Goal: Task Accomplishment & Management: Use online tool/utility

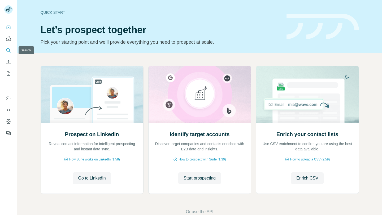
click at [8, 51] on icon "Search" at bounding box center [8, 50] width 5 height 5
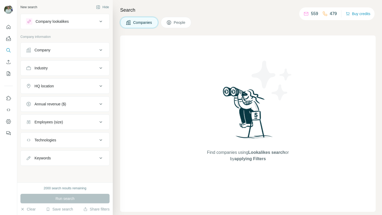
click at [68, 54] on button "Company" at bounding box center [65, 50] width 89 height 13
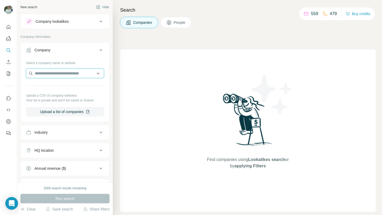
click at [67, 72] on input "text" at bounding box center [65, 74] width 78 height 10
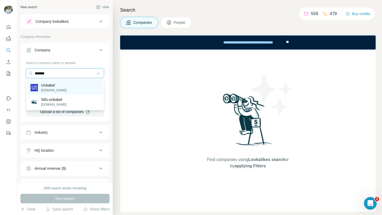
type input "*******"
click at [68, 85] on div "Unbabel unbabel.com" at bounding box center [64, 88] width 75 height 14
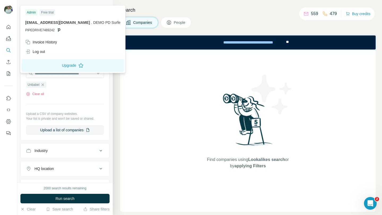
click at [45, 57] on div "Admin Free trial demo-pd@leadjet.io . DEMO PD Surfe PIPEDRIVE7489242 Invoice Hi…" at bounding box center [72, 39] width 103 height 65
click at [44, 55] on div "Log out" at bounding box center [72, 52] width 101 height 10
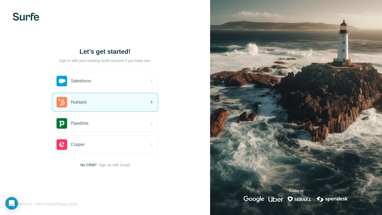
click at [105, 101] on div "Hubspot" at bounding box center [104, 102] width 105 height 18
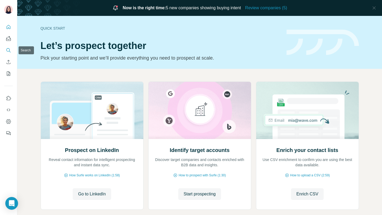
click at [9, 48] on icon "Search" at bounding box center [8, 50] width 5 height 5
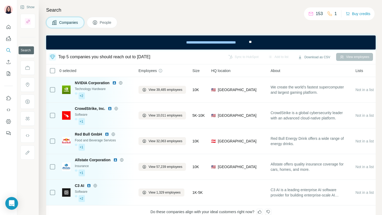
click at [4, 46] on div at bounding box center [8, 78] width 17 height 119
click at [9, 48] on icon "Search" at bounding box center [8, 50] width 5 height 5
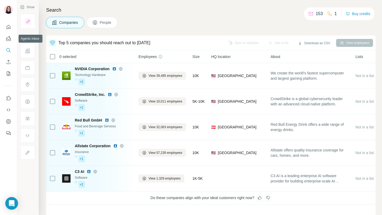
click at [10, 40] on img "Agents Inbox" at bounding box center [8, 38] width 5 height 5
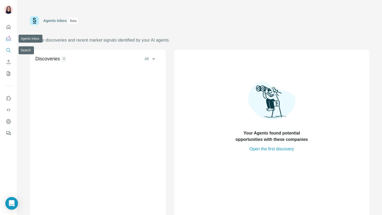
click at [8, 48] on icon "Search" at bounding box center [7, 49] width 3 height 3
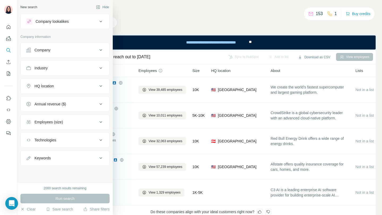
click at [35, 52] on div "Company" at bounding box center [42, 49] width 16 height 5
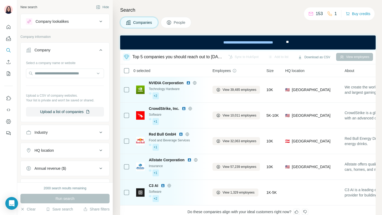
click at [44, 67] on div "Select a company name or website Upload a CSV of company websites. Your list is…" at bounding box center [65, 88] width 78 height 58
click at [46, 74] on input "text" at bounding box center [65, 74] width 78 height 10
type input "*******"
click at [60, 75] on input "*******" at bounding box center [65, 74] width 78 height 10
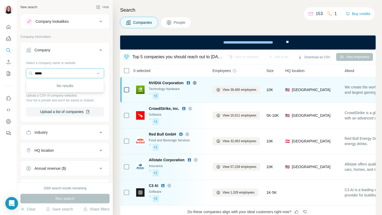
type input "*****"
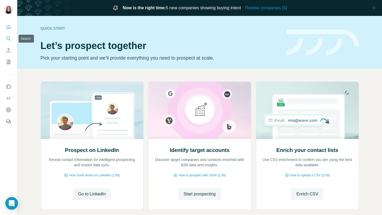
click at [9, 38] on icon "Search" at bounding box center [8, 38] width 5 height 5
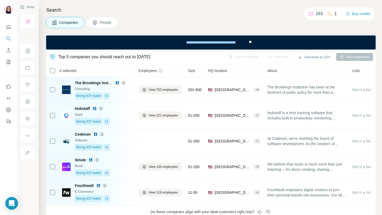
click at [105, 20] on span "People" at bounding box center [106, 22] width 12 height 5
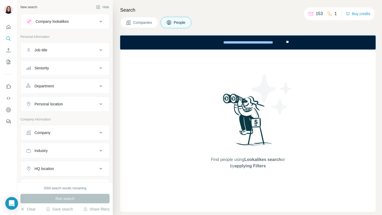
click at [69, 46] on button "Job title" at bounding box center [65, 50] width 89 height 13
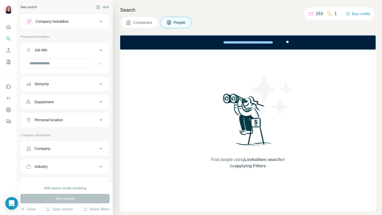
click at [95, 34] on div "Company lookalikes Personal information Job title Seniority Department Personal…" at bounding box center [64, 153] width 89 height 279
click at [56, 151] on button "Company" at bounding box center [65, 148] width 89 height 13
click at [60, 61] on input "text" at bounding box center [59, 64] width 67 height 10
type input "**********"
click at [99, 69] on div "**********" at bounding box center [65, 66] width 89 height 14
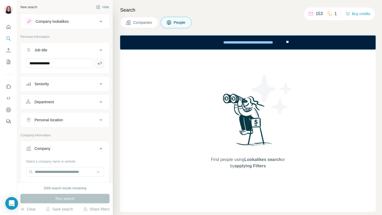
click at [100, 60] on button "button" at bounding box center [99, 64] width 8 height 10
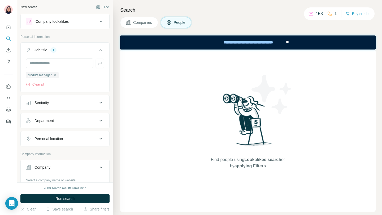
click at [62, 141] on div "Personal location" at bounding box center [48, 138] width 28 height 5
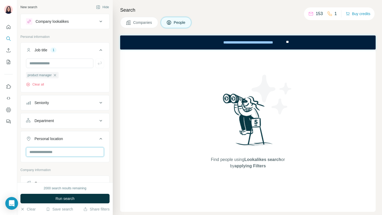
click at [64, 154] on input "text" at bounding box center [65, 152] width 78 height 10
type input "****"
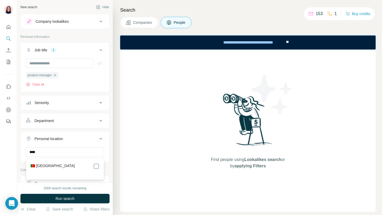
click at [44, 167] on label "🇵🇹 Portugal" at bounding box center [52, 166] width 44 height 6
click at [55, 204] on div "2000 search results remaining Run search Clear Save search Share filters" at bounding box center [64, 199] width 95 height 33
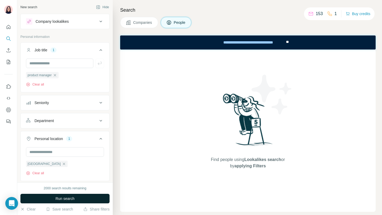
click at [54, 202] on button "Run search" at bounding box center [64, 199] width 89 height 10
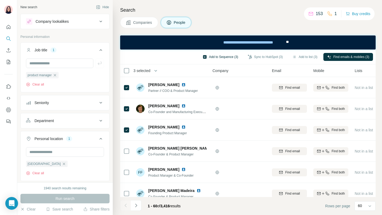
click at [225, 56] on button "Add to Sequence (3)" at bounding box center [220, 57] width 43 height 8
click at [8, 113] on button "Dashboard" at bounding box center [8, 110] width 8 height 10
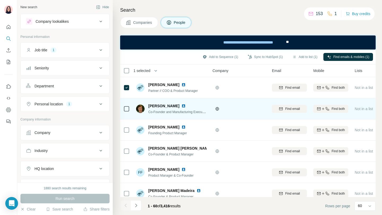
click at [124, 114] on div at bounding box center [126, 108] width 6 height 15
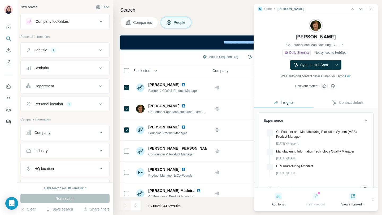
click at [371, 9] on icon "Close side panel" at bounding box center [371, 9] width 2 height 2
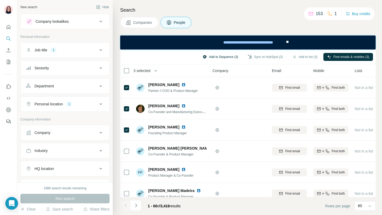
click at [231, 56] on button "Add to Sequence (3)" at bounding box center [220, 57] width 43 height 8
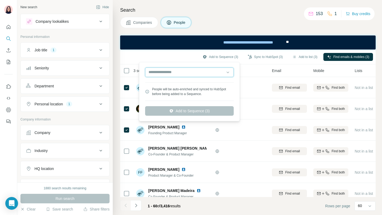
click at [206, 74] on input "text" at bounding box center [189, 73] width 89 height 10
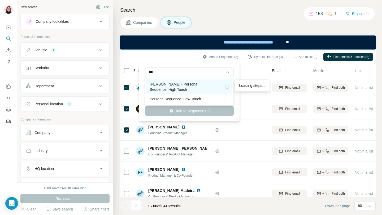
click at [182, 89] on div "[PERSON_NAME] - Persona Sequence: High Touch" at bounding box center [189, 87] width 80 height 11
type input "**********"
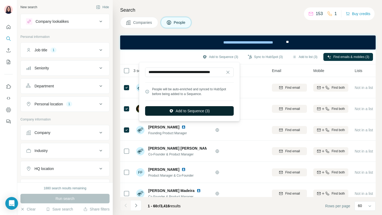
click at [188, 107] on button "Add to Sequence (3)" at bounding box center [189, 111] width 89 height 10
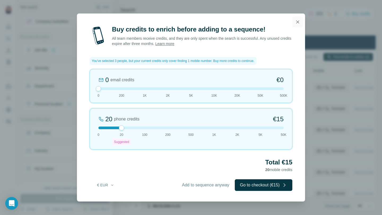
click at [297, 25] on button "button" at bounding box center [297, 22] width 11 height 11
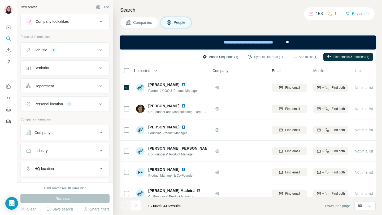
click at [226, 56] on button "Add to Sequence (1)" at bounding box center [220, 57] width 43 height 8
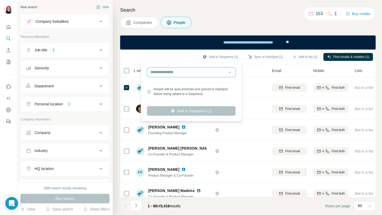
click at [168, 73] on input "text" at bounding box center [191, 73] width 89 height 10
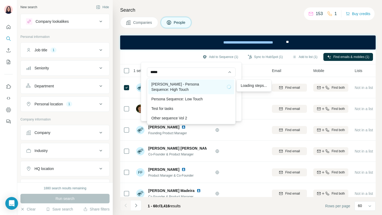
click at [164, 82] on div "[PERSON_NAME] - Persona Sequence: High Touch" at bounding box center [191, 87] width 80 height 11
type input "**********"
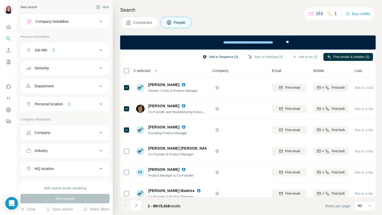
click at [213, 59] on button "Add to Sequence (3)" at bounding box center [220, 57] width 43 height 8
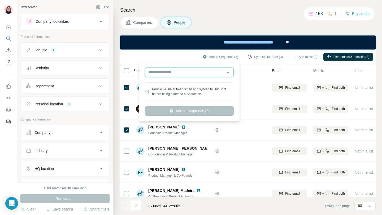
click at [183, 74] on input "text" at bounding box center [189, 73] width 89 height 10
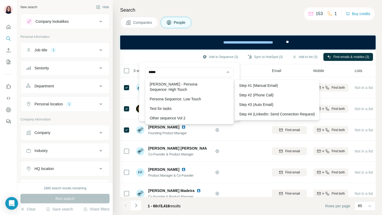
click at [173, 85] on div "[PERSON_NAME] - Persona Sequence: High Touch Steps" at bounding box center [189, 87] width 80 height 11
type input "**********"
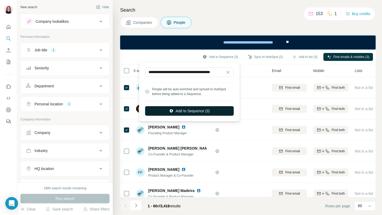
click at [195, 112] on button "Add to Sequence (3)" at bounding box center [189, 111] width 89 height 10
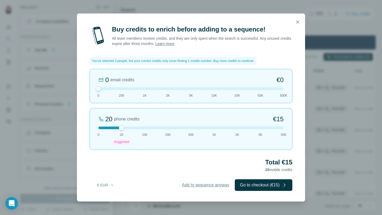
click at [187, 188] on button "Add to sequence anyway" at bounding box center [205, 185] width 58 height 12
